Goal: Transaction & Acquisition: Purchase product/service

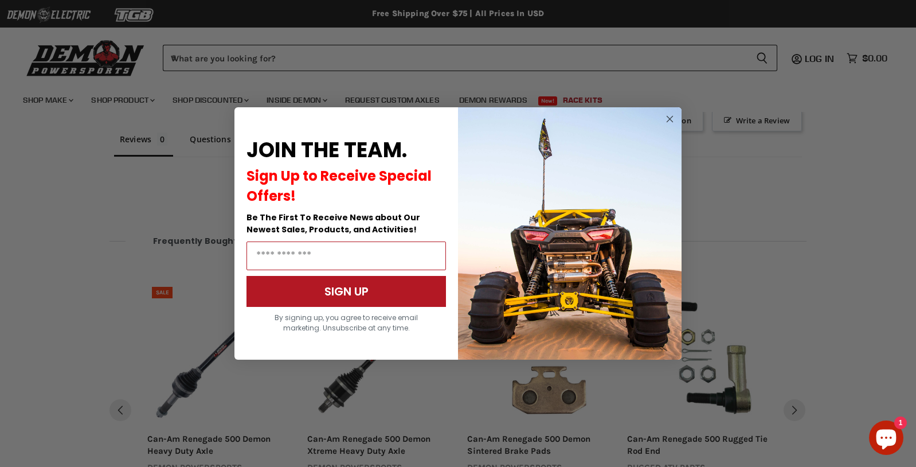
scroll to position [839, 0]
